Goal: Find specific page/section: Find specific page/section

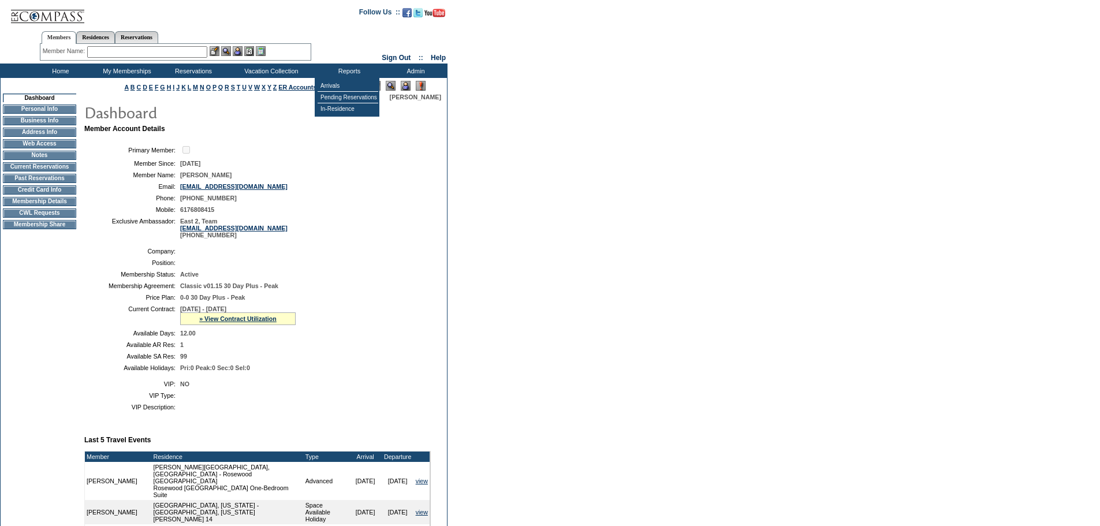
click at [407, 86] on img at bounding box center [406, 86] width 10 height 10
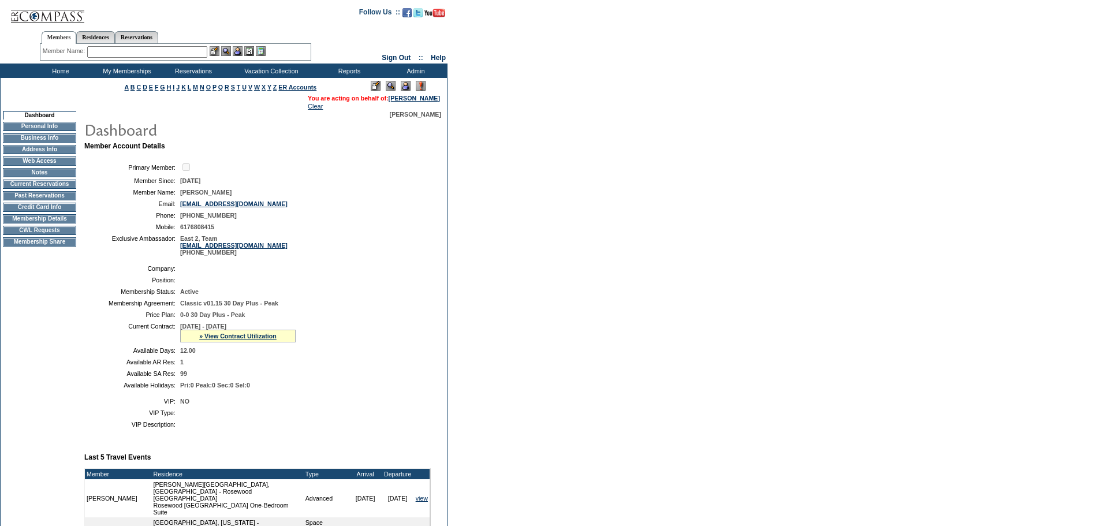
click at [45, 235] on td "CWL Requests" at bounding box center [39, 230] width 73 height 9
